Goal: Check status: Check status

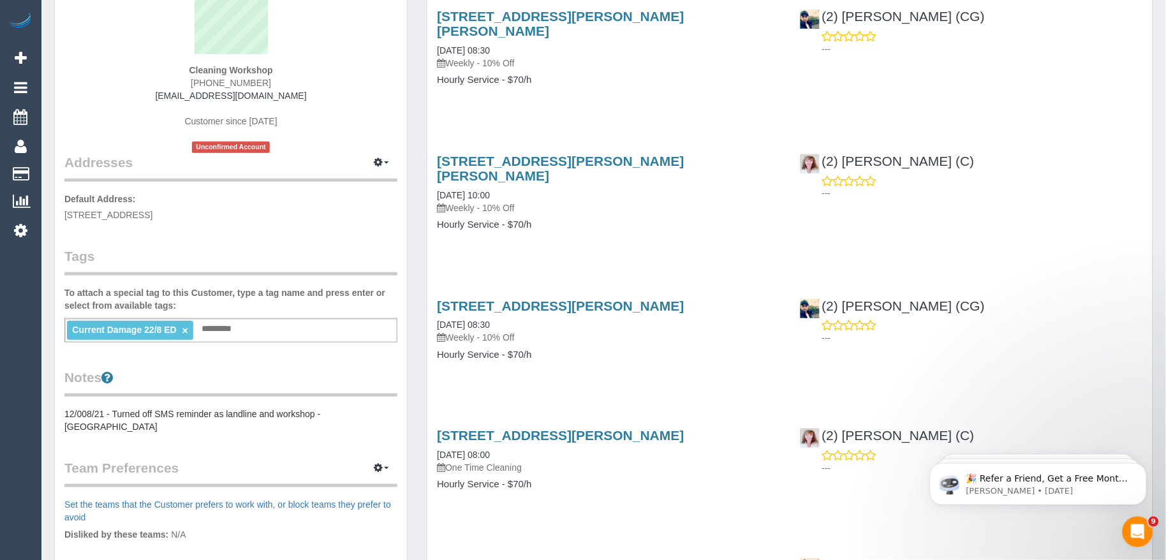
scroll to position [142, 0]
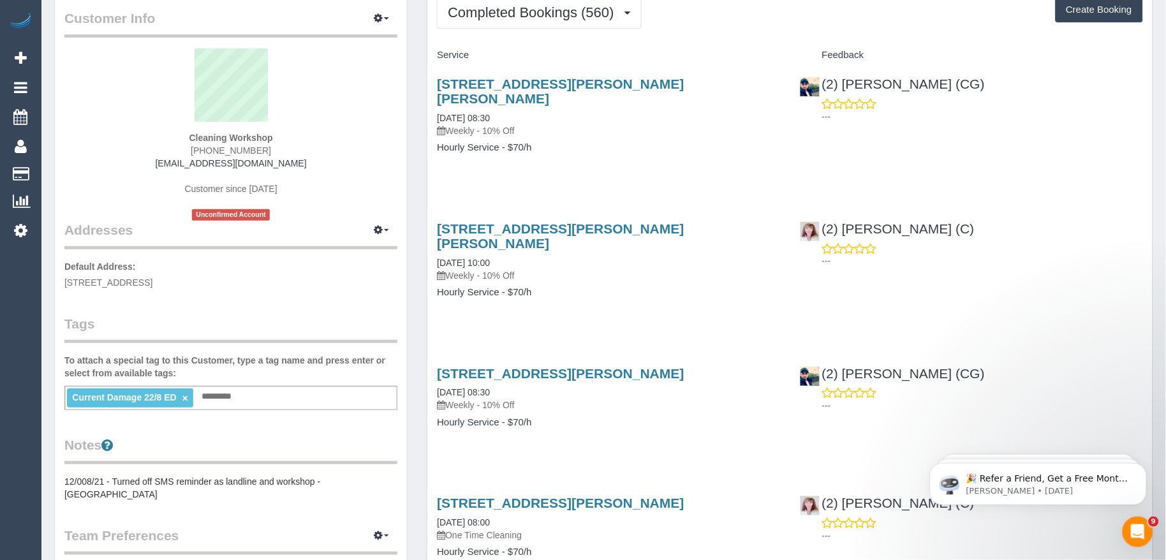
scroll to position [0, 0]
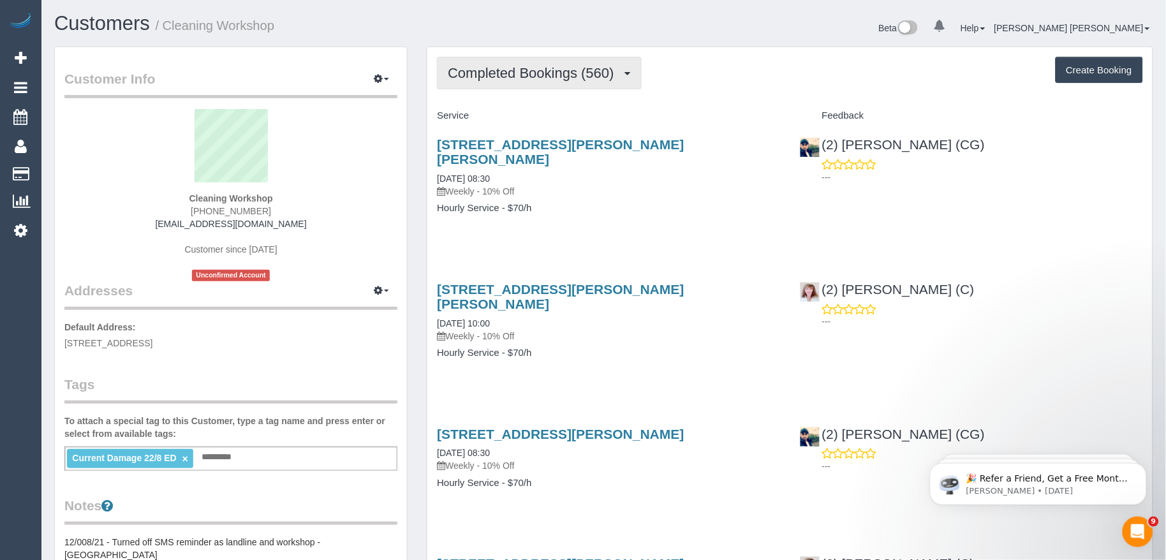
click at [531, 84] on button "Completed Bookings (560)" at bounding box center [539, 73] width 205 height 33
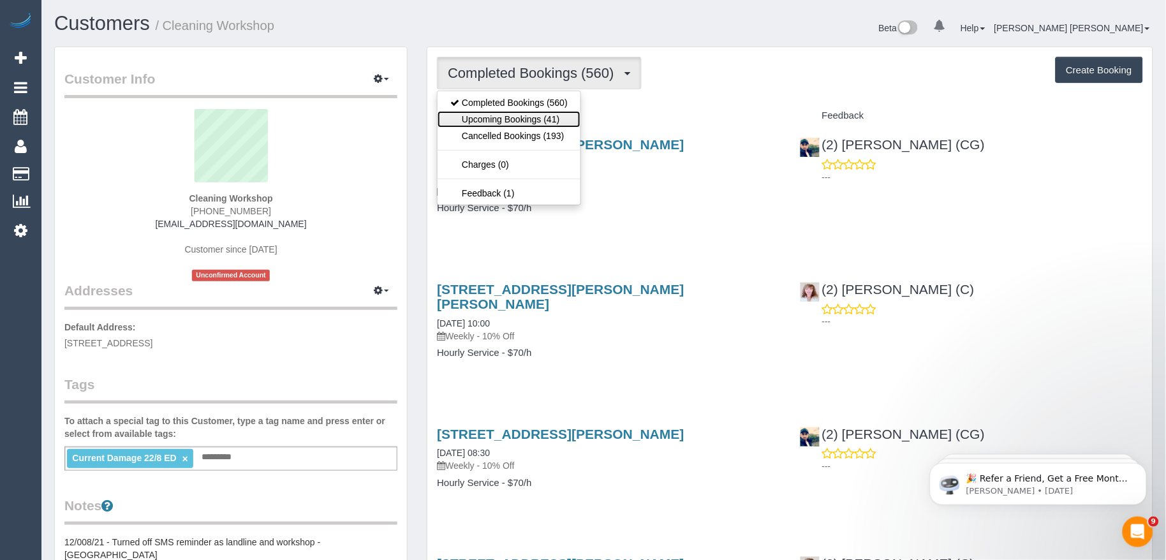
click at [523, 124] on link "Upcoming Bookings (41)" at bounding box center [509, 119] width 143 height 17
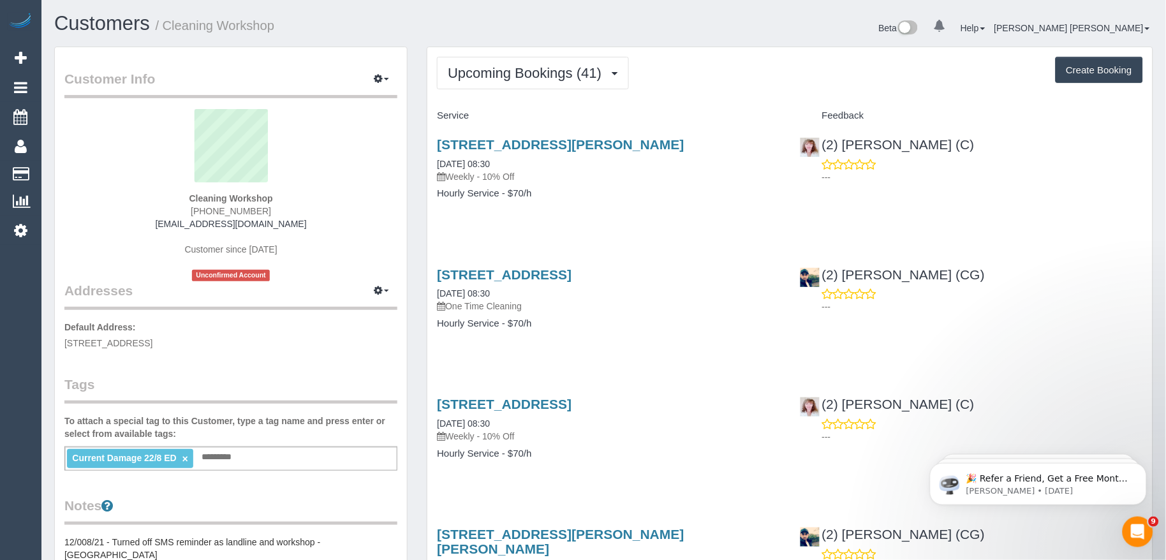
scroll to position [71, 0]
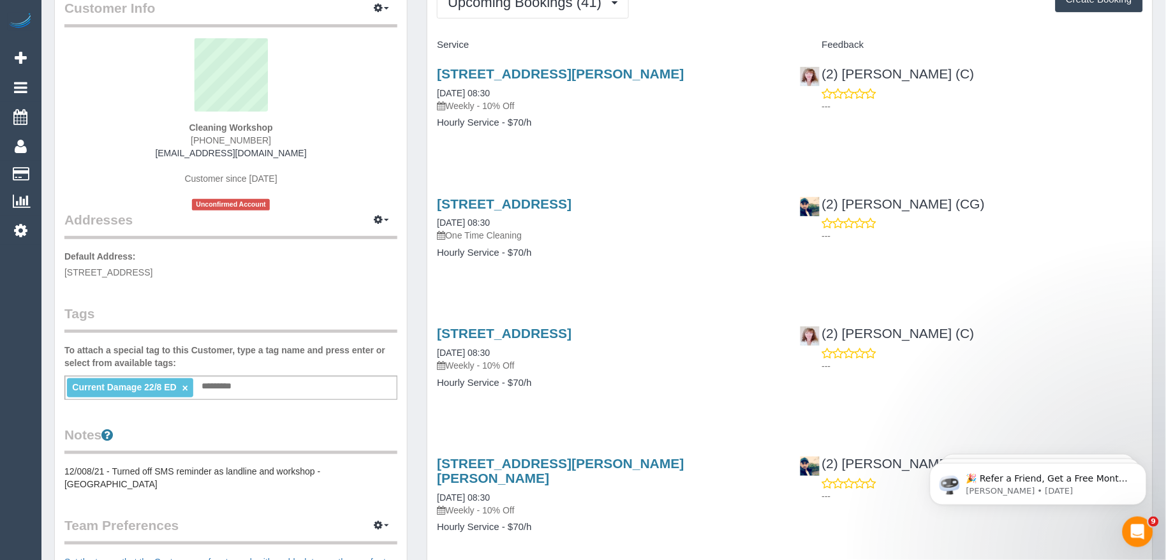
click at [652, 403] on div "[STREET_ADDRESS] [DATE] 08:30 Weekly - 10% Off Hourly Service - $70/h" at bounding box center [608, 364] width 362 height 98
click at [565, 320] on div "[STREET_ADDRESS] [DATE] 08:30 Weekly - 10% Off Hourly Service - $70/h" at bounding box center [608, 364] width 362 height 98
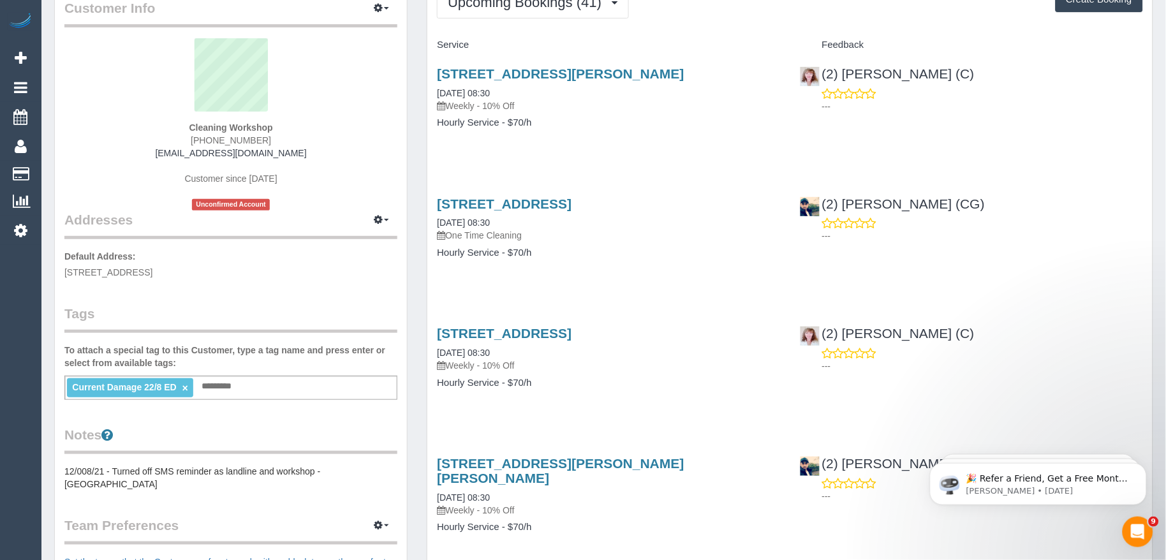
click at [508, 278] on div "[STREET_ADDRESS] [DATE] 08:30 One Time Cleaning Hourly Service - $70/h" at bounding box center [608, 235] width 362 height 98
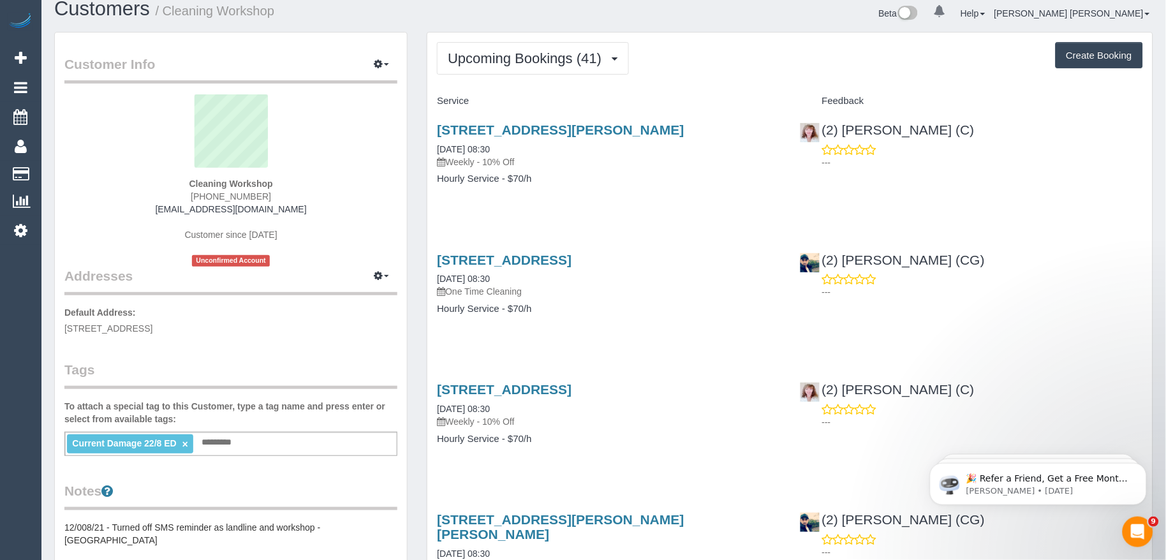
scroll to position [0, 0]
